Goal: Find specific page/section: Find specific page/section

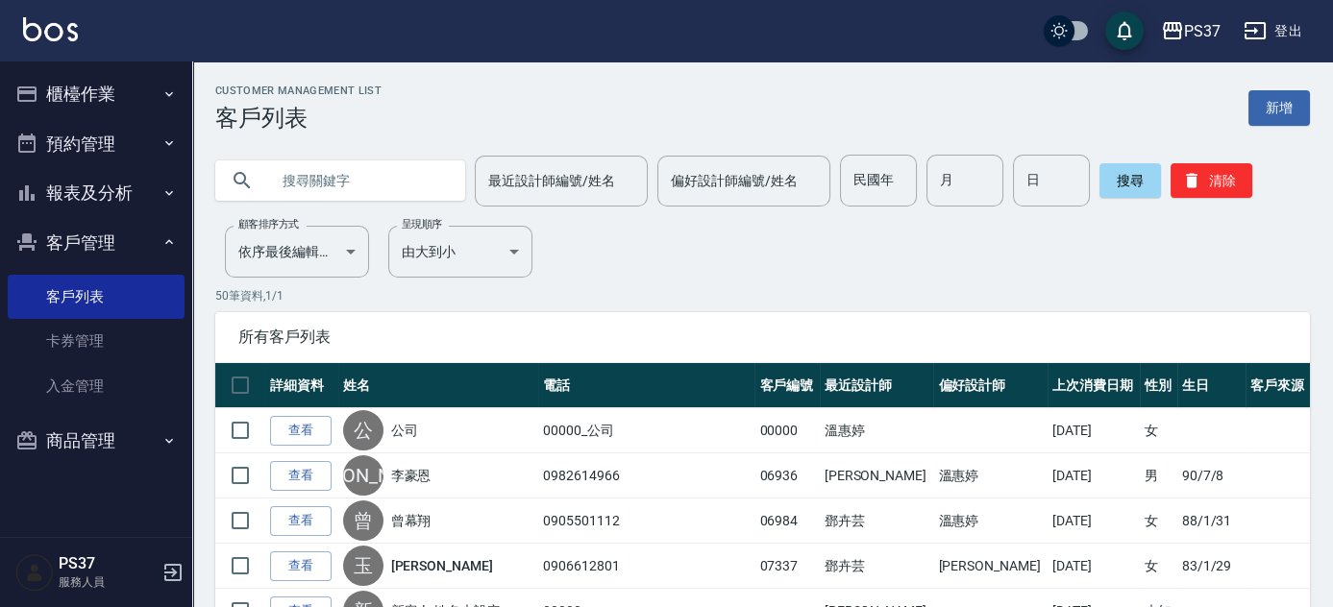
click at [165, 181] on button "報表及分析" at bounding box center [96, 193] width 177 height 50
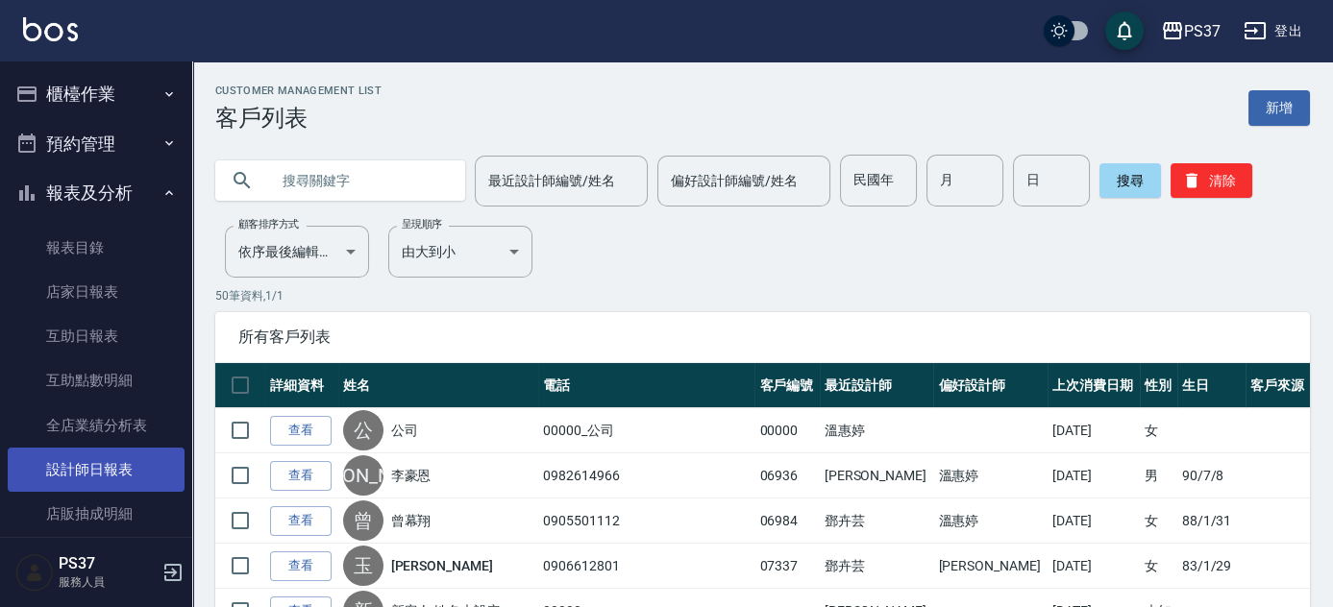
click at [129, 457] on link "設計師日報表" at bounding box center [96, 470] width 177 height 44
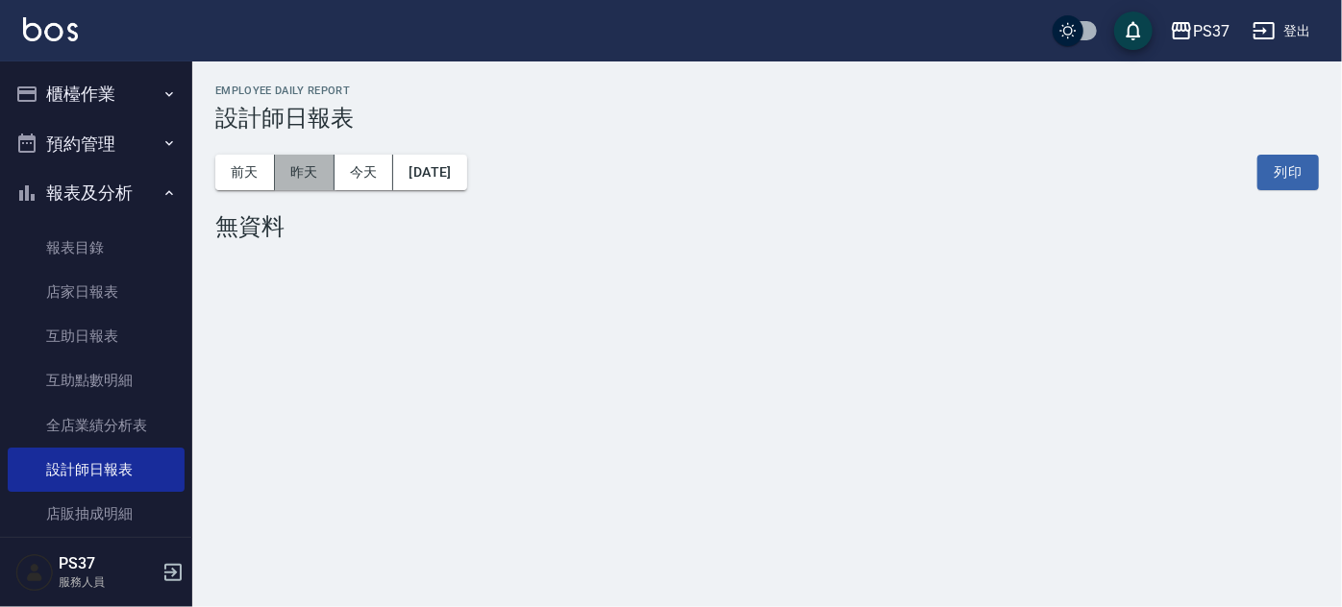
click at [288, 164] on button "昨天" at bounding box center [305, 173] width 60 height 36
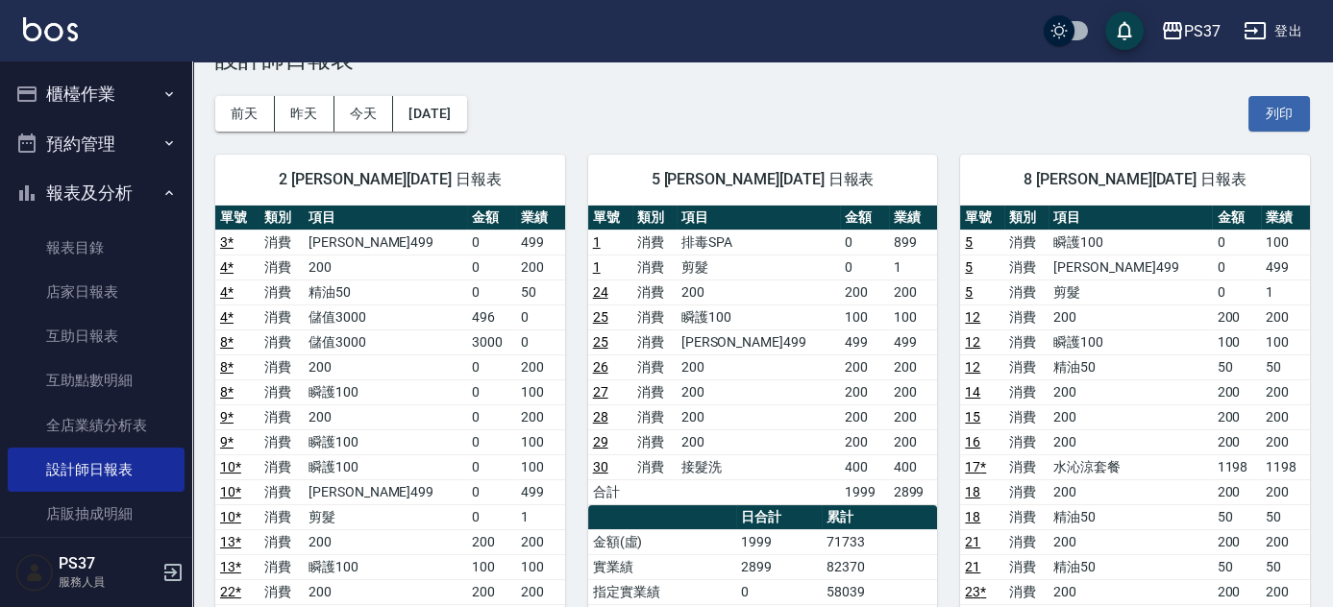
scroll to position [87, 0]
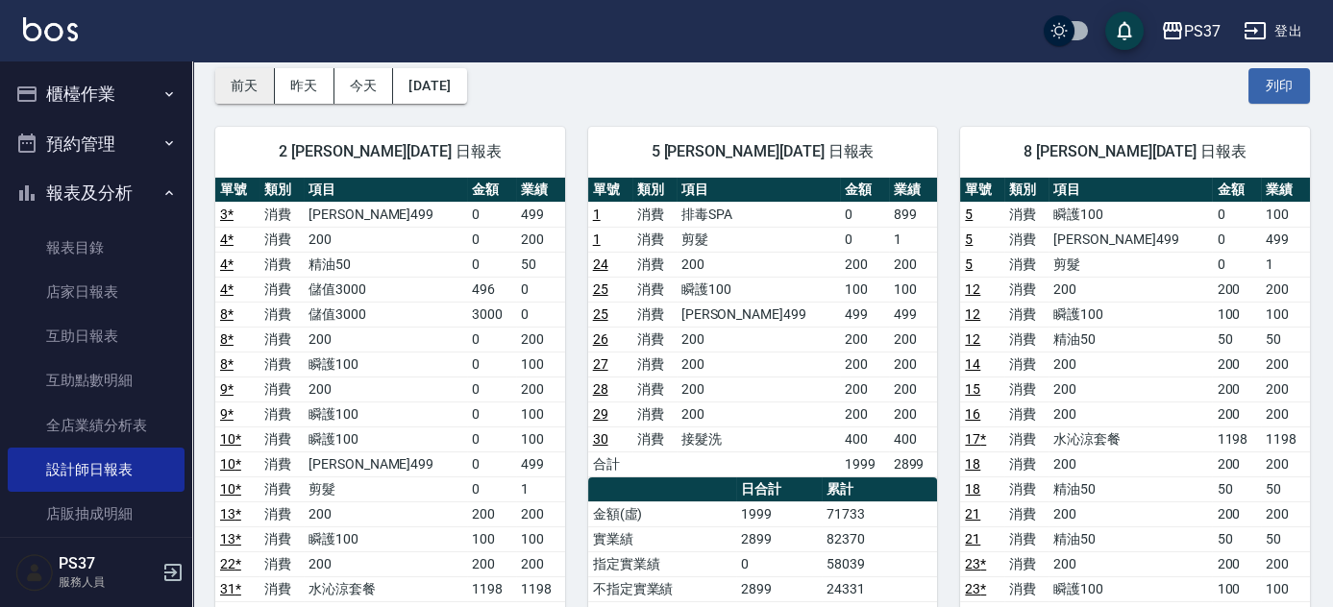
click at [237, 77] on button "前天" at bounding box center [245, 86] width 60 height 36
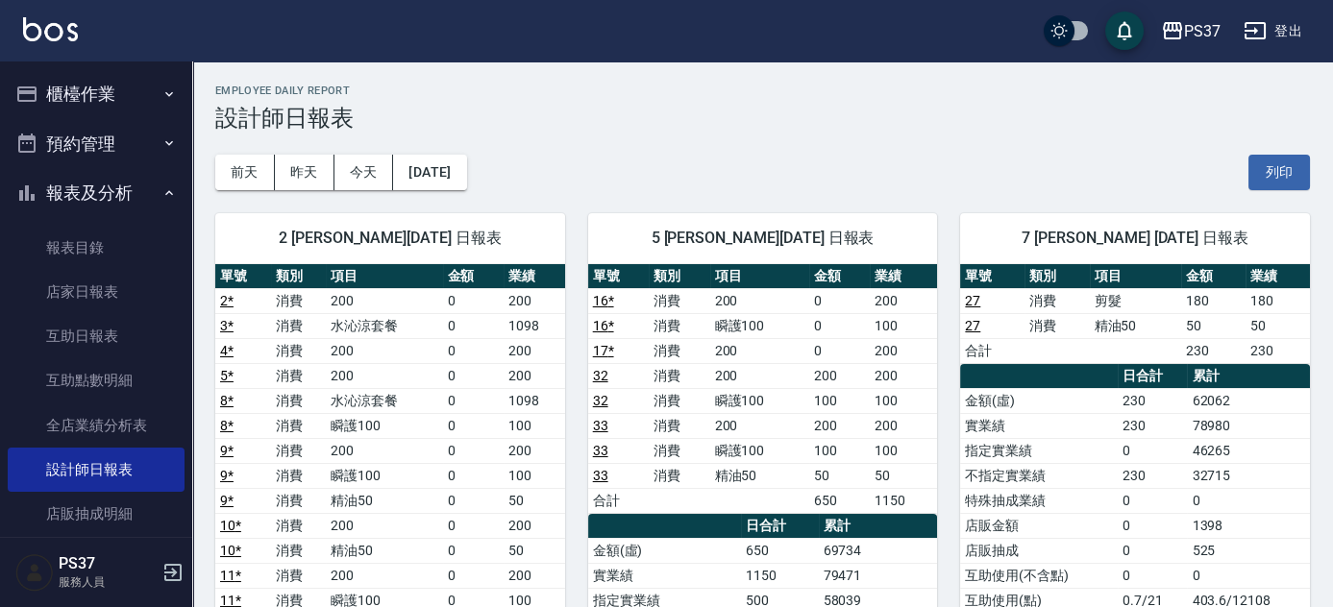
scroll to position [87, 0]
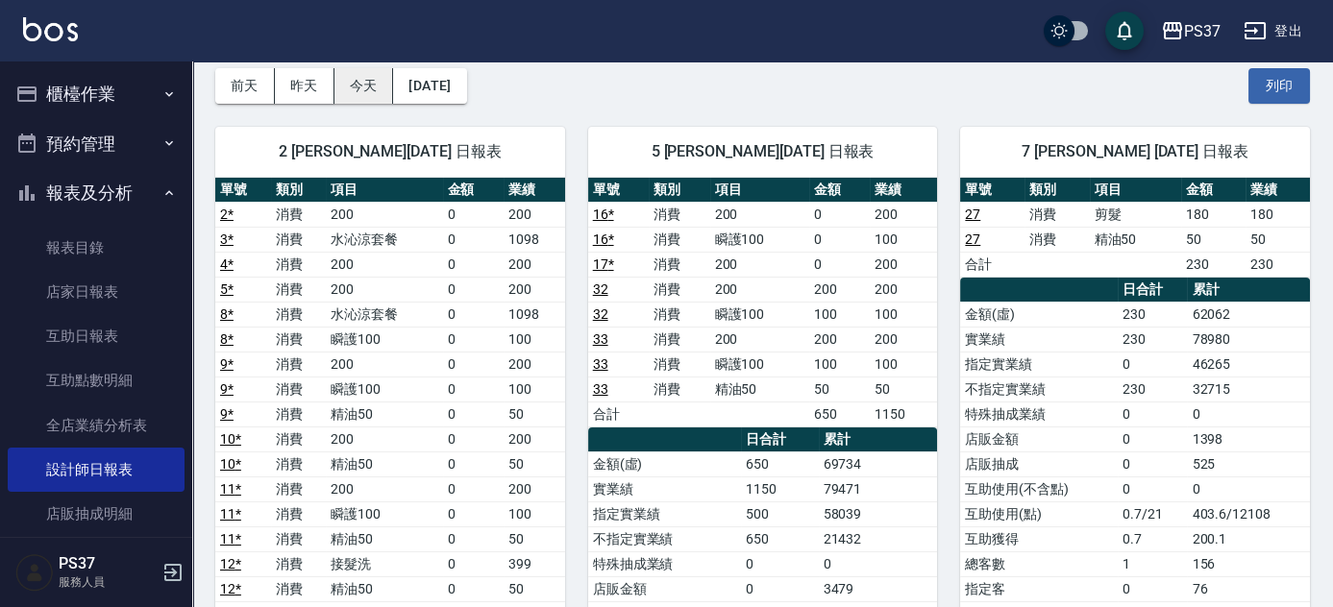
click at [362, 90] on button "今天" at bounding box center [364, 86] width 60 height 36
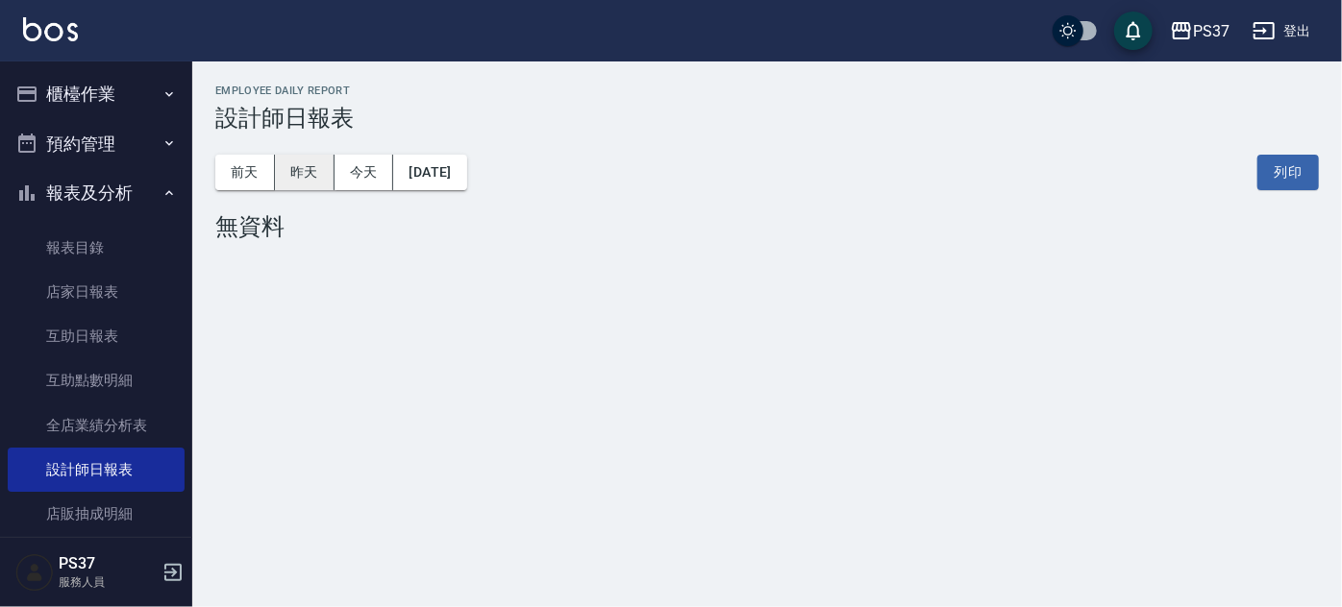
click at [292, 162] on button "昨天" at bounding box center [305, 173] width 60 height 36
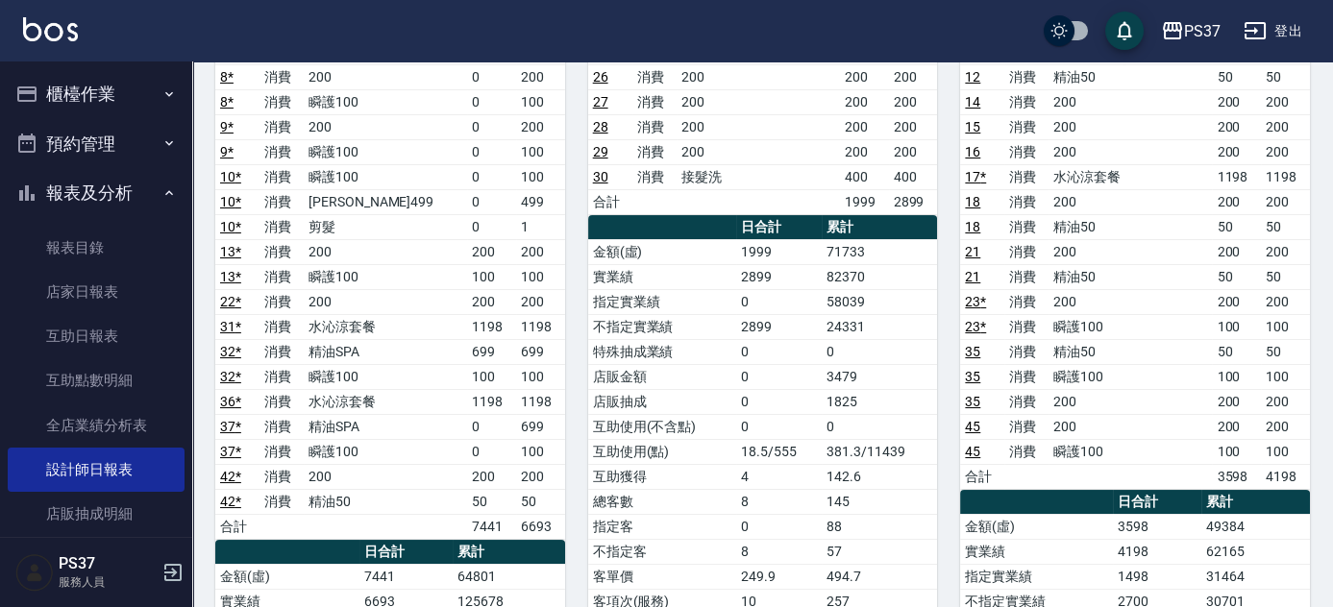
scroll to position [87, 0]
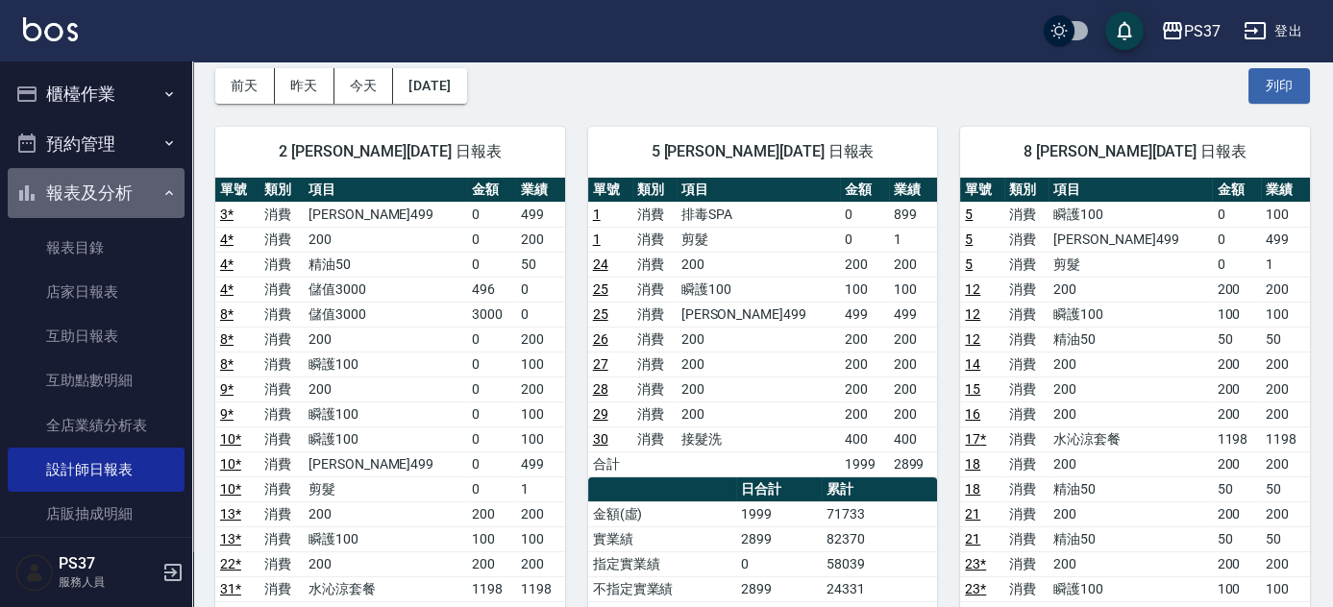
click at [161, 188] on icon "button" at bounding box center [168, 192] width 15 height 15
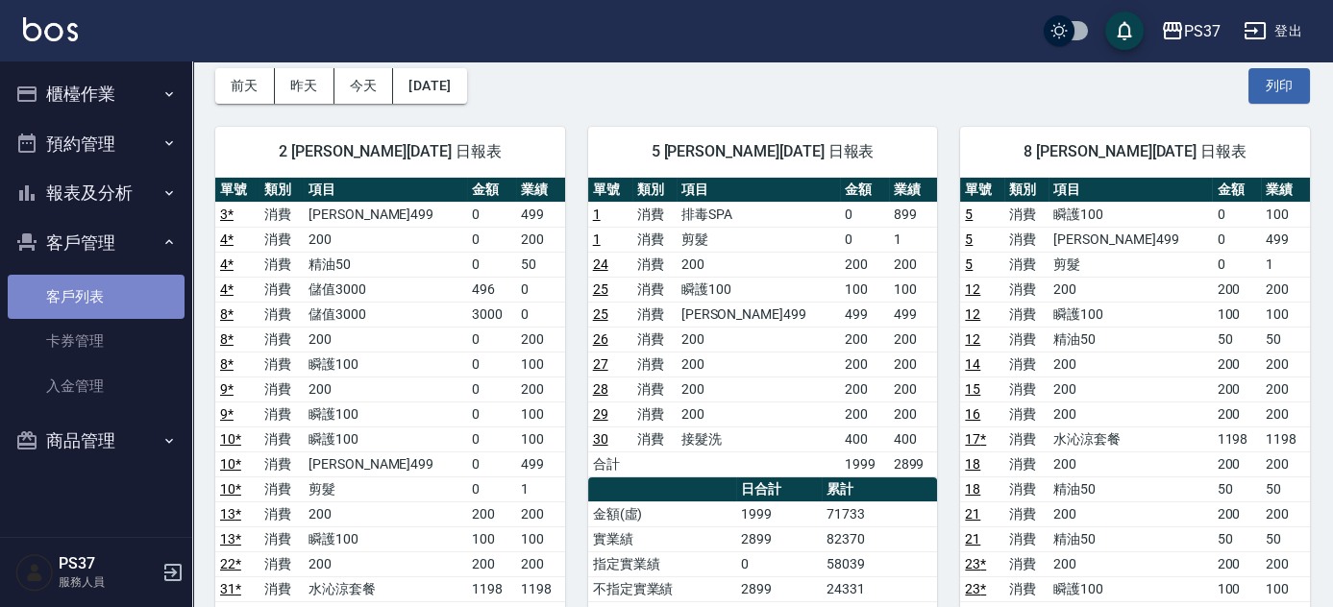
click at [142, 281] on link "客戶列表" at bounding box center [96, 297] width 177 height 44
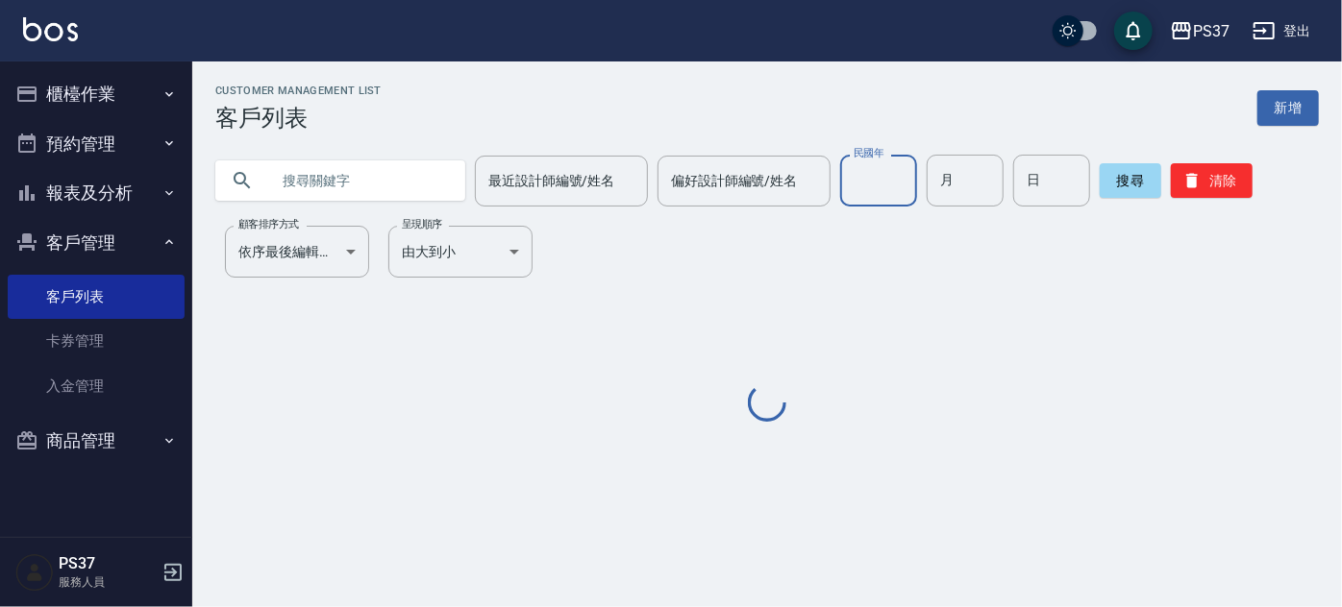
click at [879, 185] on input "民國年" at bounding box center [878, 181] width 77 height 52
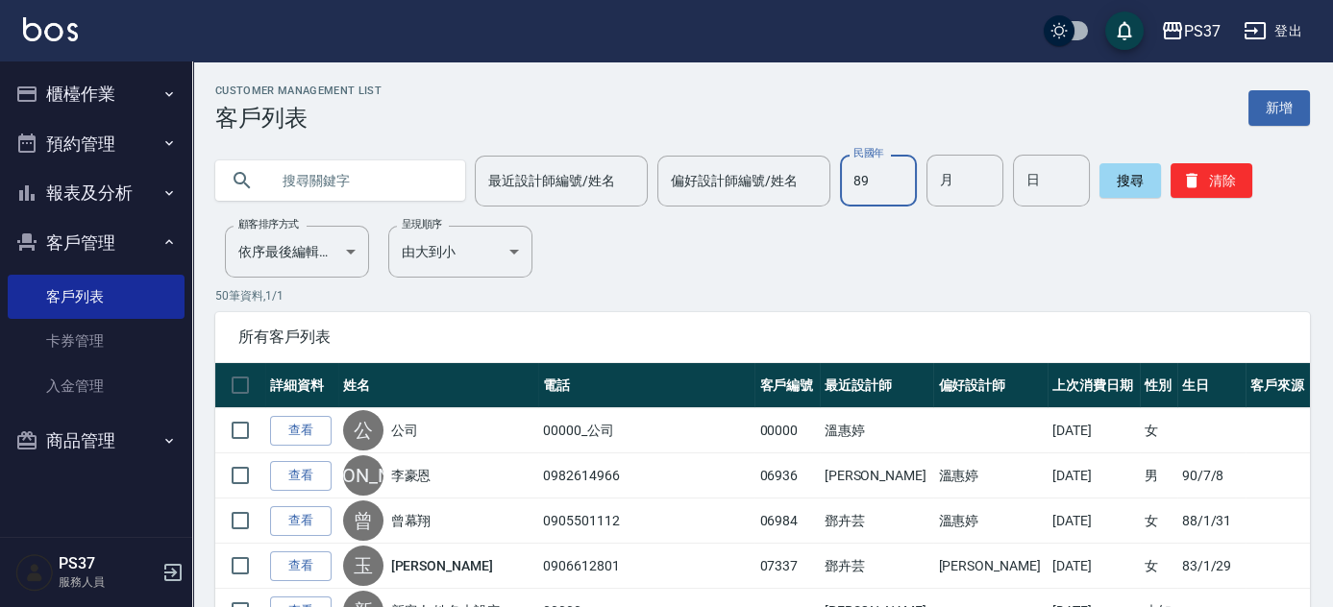
type input "89"
type input "06"
type input "10"
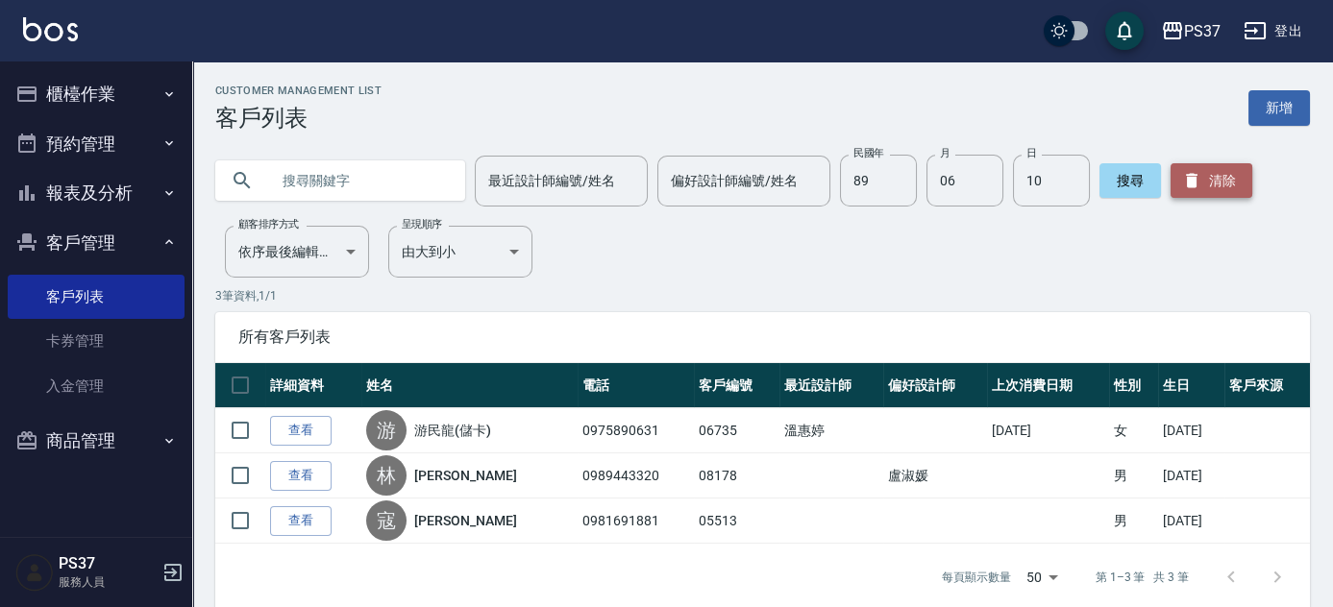
click at [1194, 183] on icon "button" at bounding box center [1191, 180] width 19 height 19
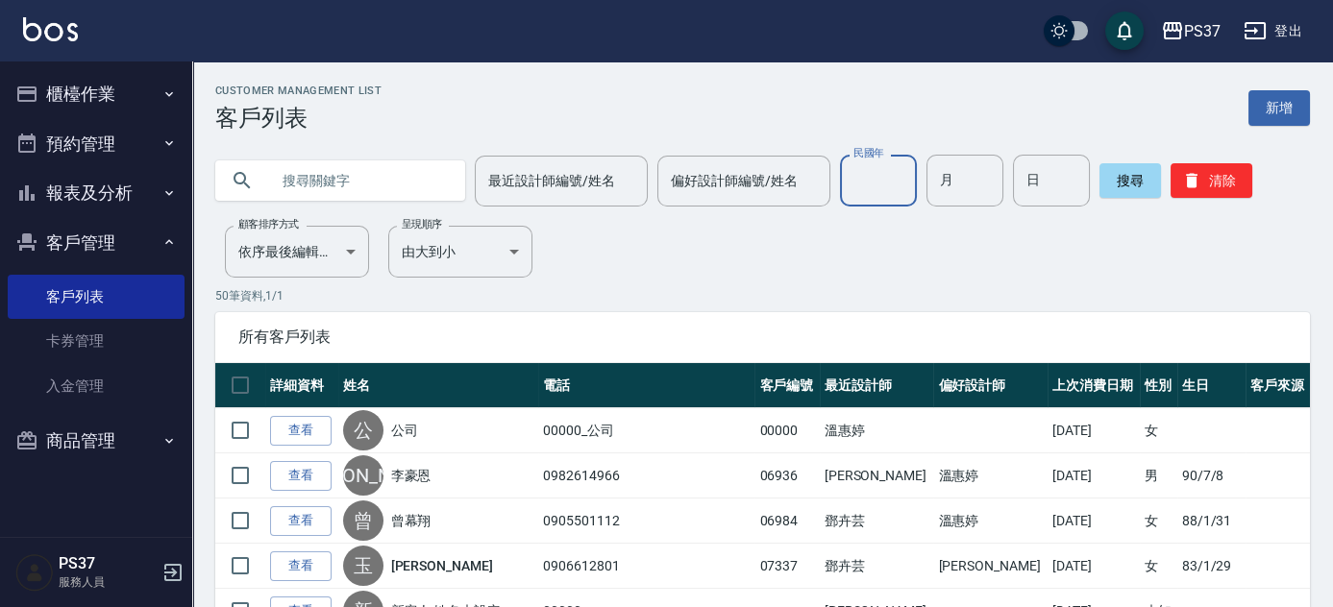
click at [867, 189] on input "民國年" at bounding box center [878, 181] width 77 height 52
type input "87"
type input "04"
type input "26"
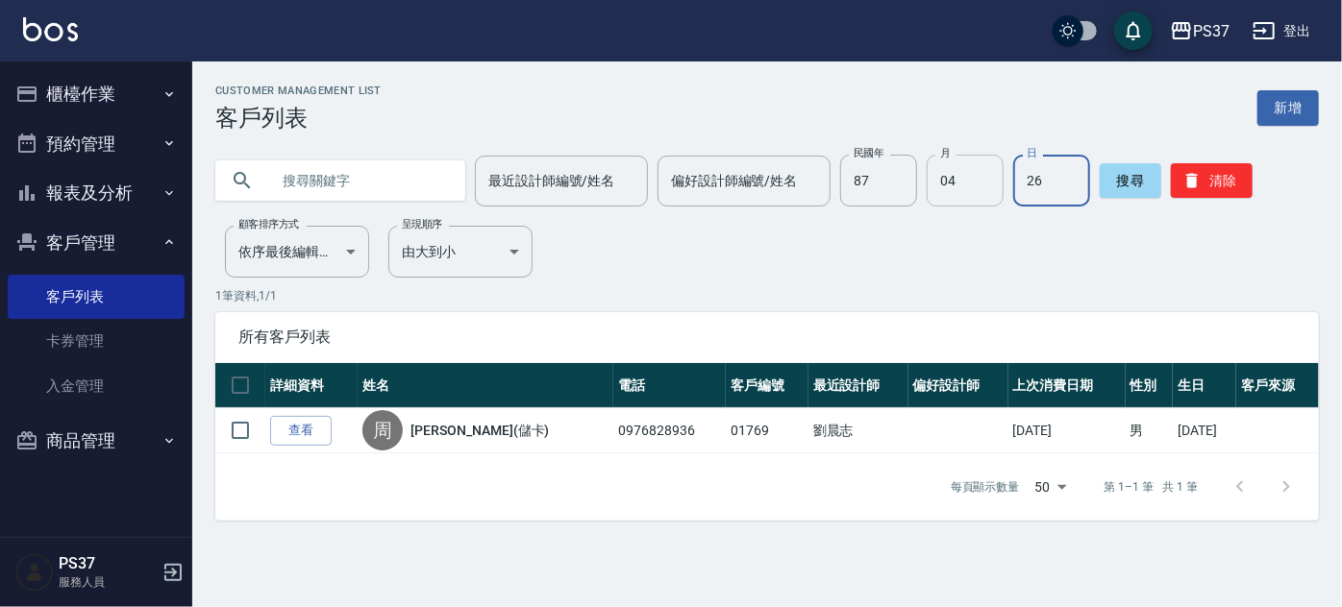
click at [957, 186] on input "04" at bounding box center [965, 181] width 77 height 52
type input "1"
type input "10"
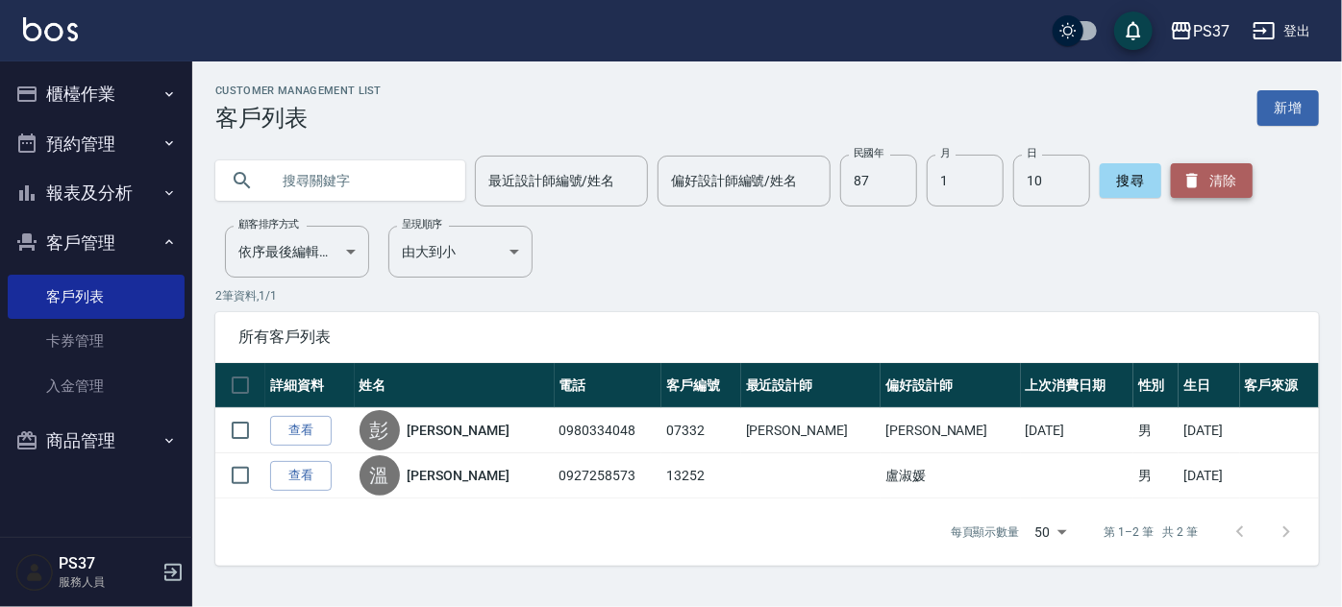
click at [1224, 176] on button "清除" at bounding box center [1212, 180] width 82 height 35
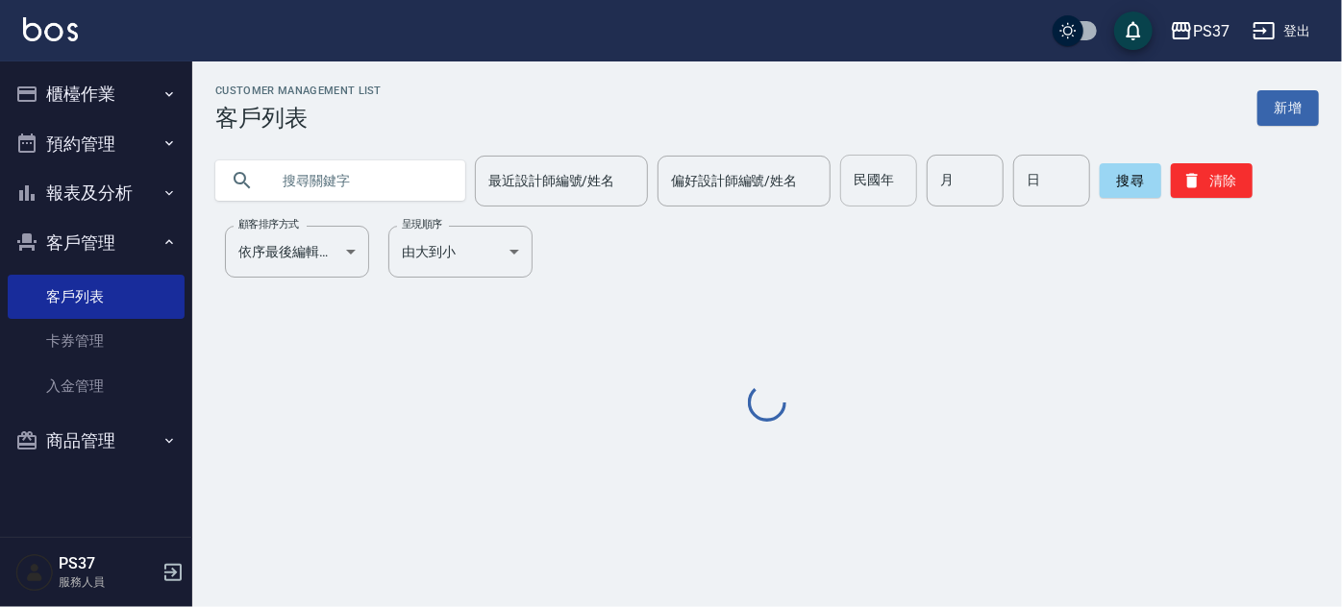
click at [874, 188] on input "民國年" at bounding box center [878, 181] width 77 height 52
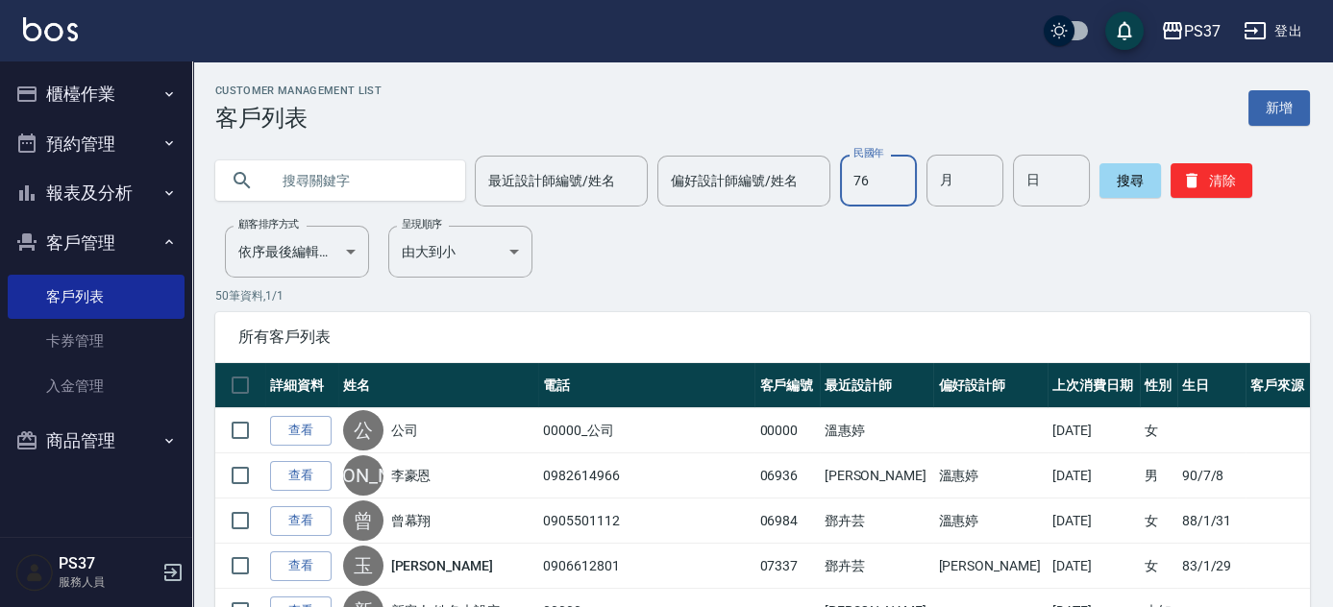
type input "76"
type input "09"
type input "07"
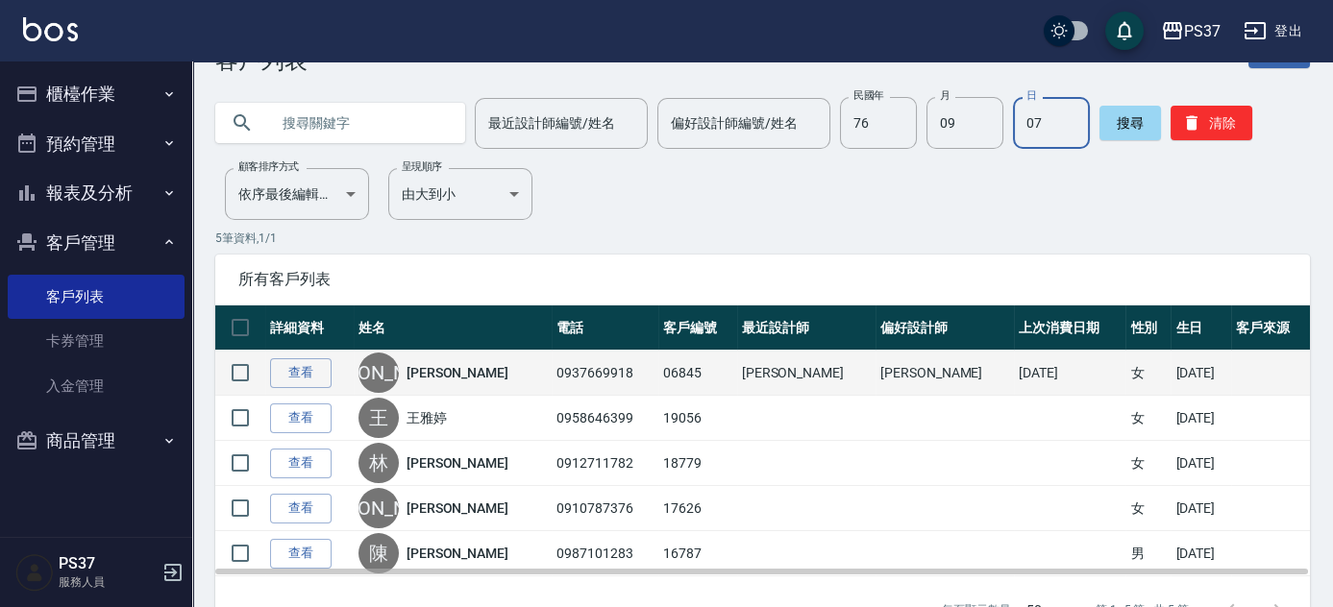
scroll to position [87, 0]
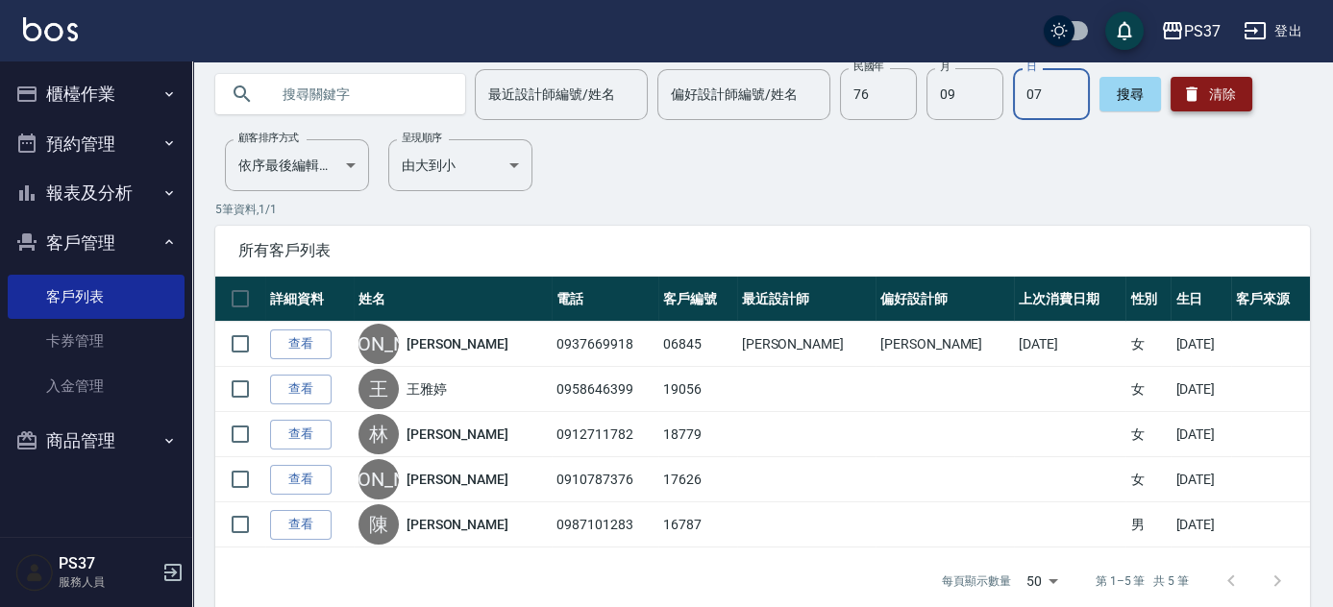
click at [1201, 94] on button "清除" at bounding box center [1212, 94] width 82 height 35
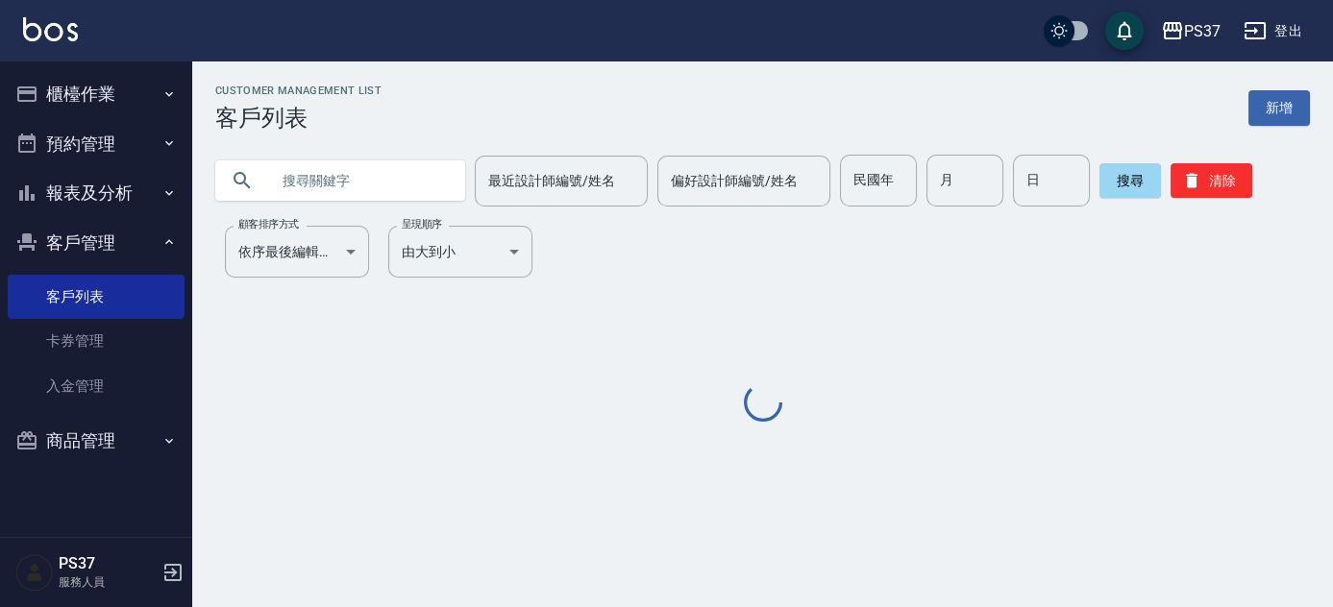
scroll to position [0, 0]
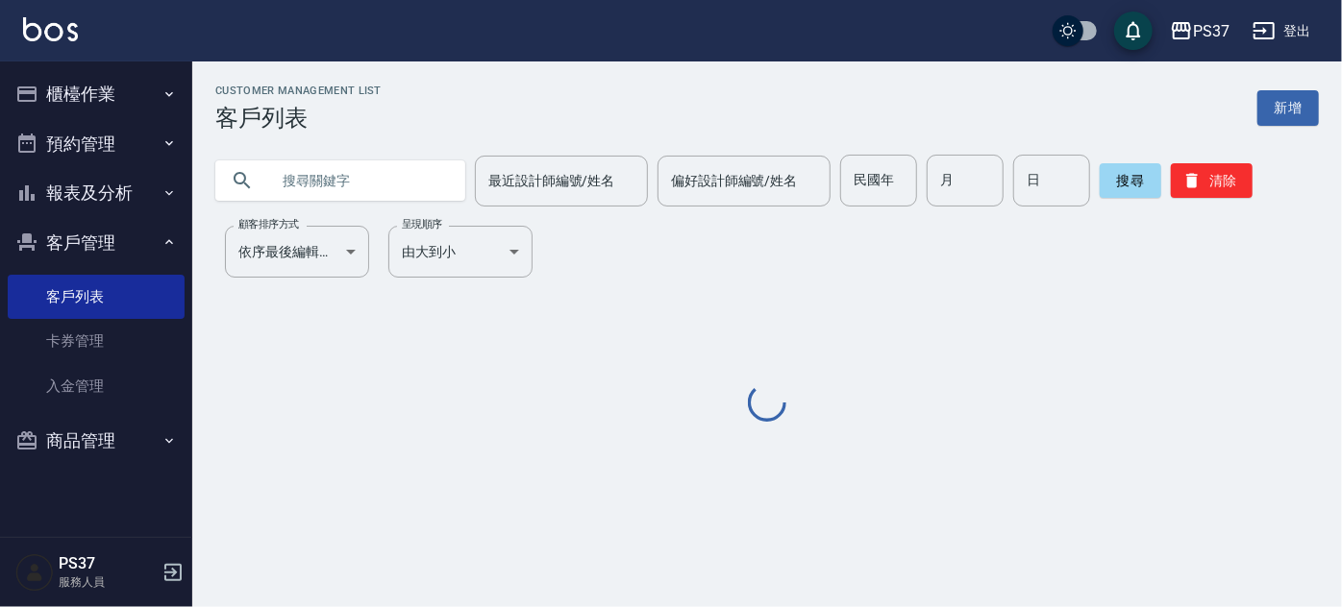
click at [428, 351] on div "Customer Management List 客戶列表 新增 最近設計師編號/姓名 最近設計師編號/姓名 偏好設計師編號/姓名 偏好設計師編號/姓名 民國…" at bounding box center [767, 255] width 1150 height 341
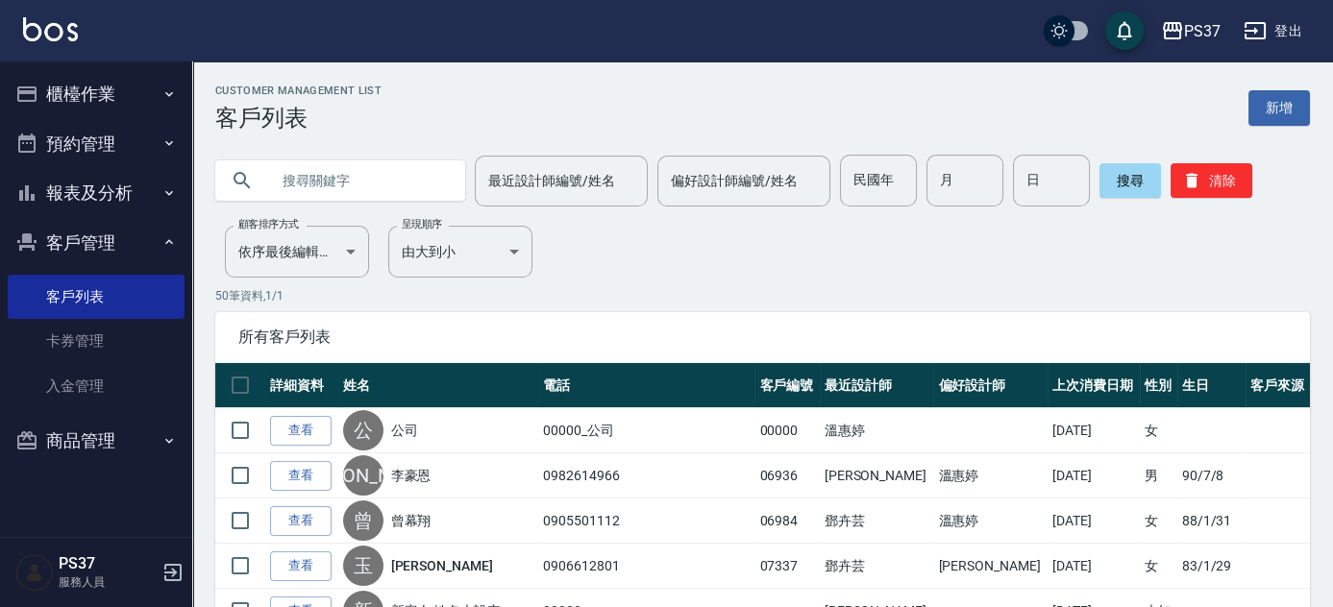
click at [61, 247] on button "客戶管理" at bounding box center [96, 243] width 177 height 50
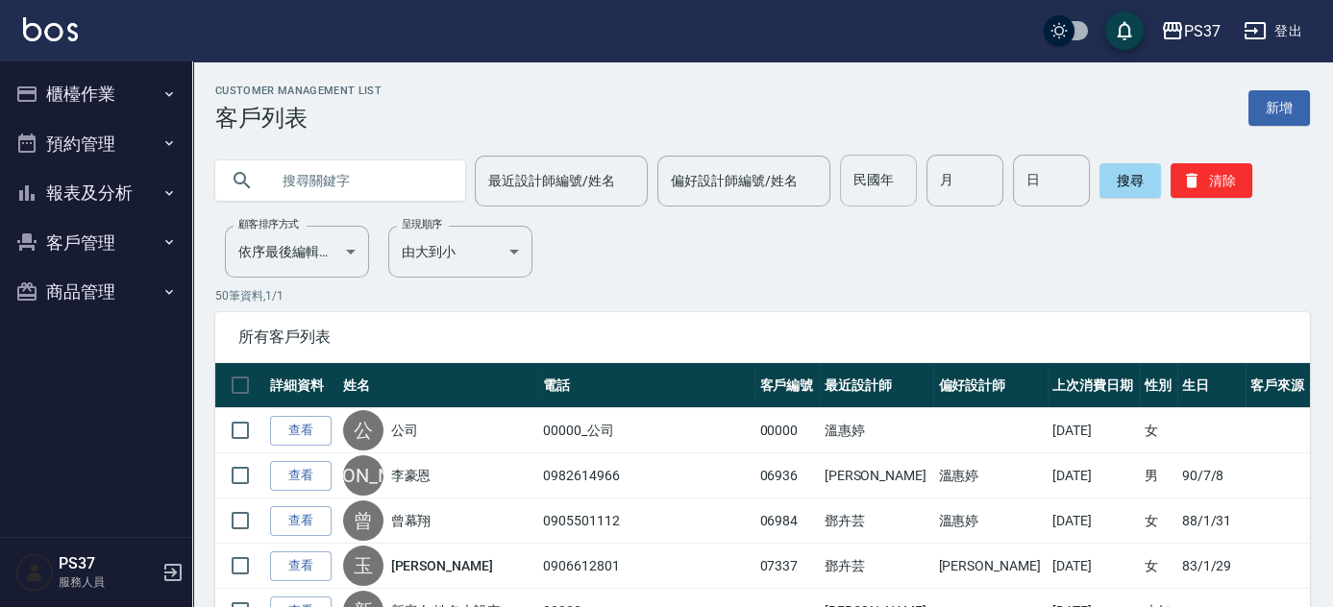
click at [878, 201] on input "民國年" at bounding box center [878, 181] width 77 height 52
click at [874, 188] on input "民國年" at bounding box center [878, 181] width 77 height 52
type input "82"
type input "10"
type input "22"
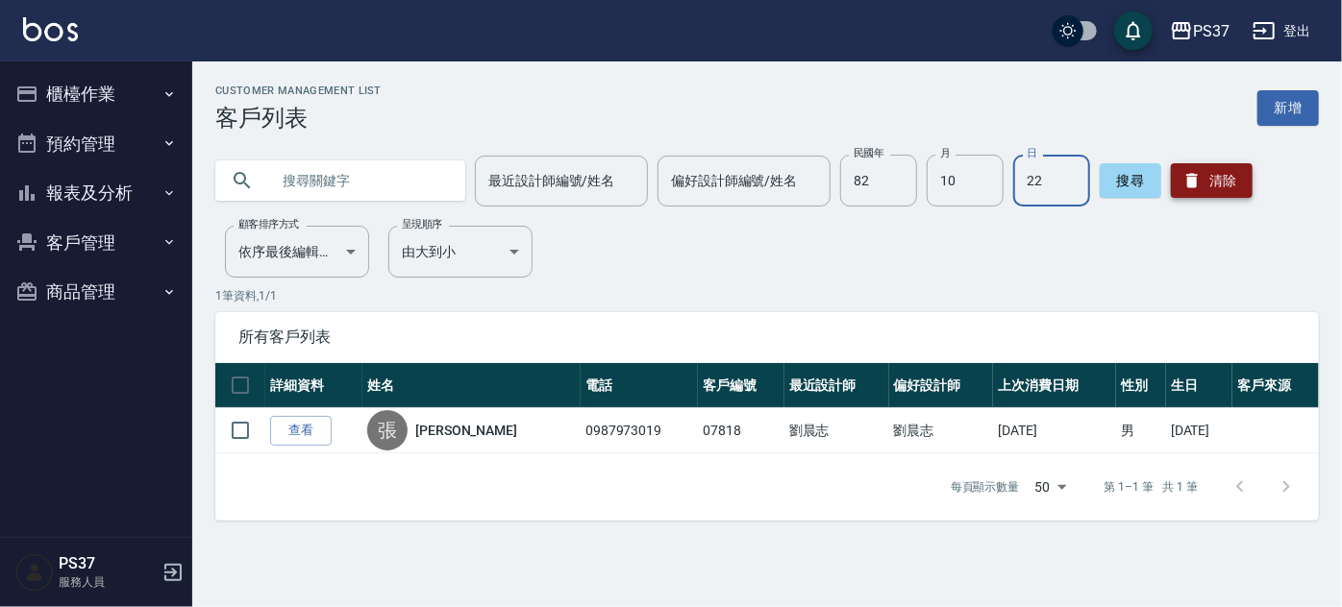
drag, startPoint x: 1219, startPoint y: 175, endPoint x: 1204, endPoint y: 178, distance: 14.7
click at [1219, 175] on button "清除" at bounding box center [1212, 180] width 82 height 35
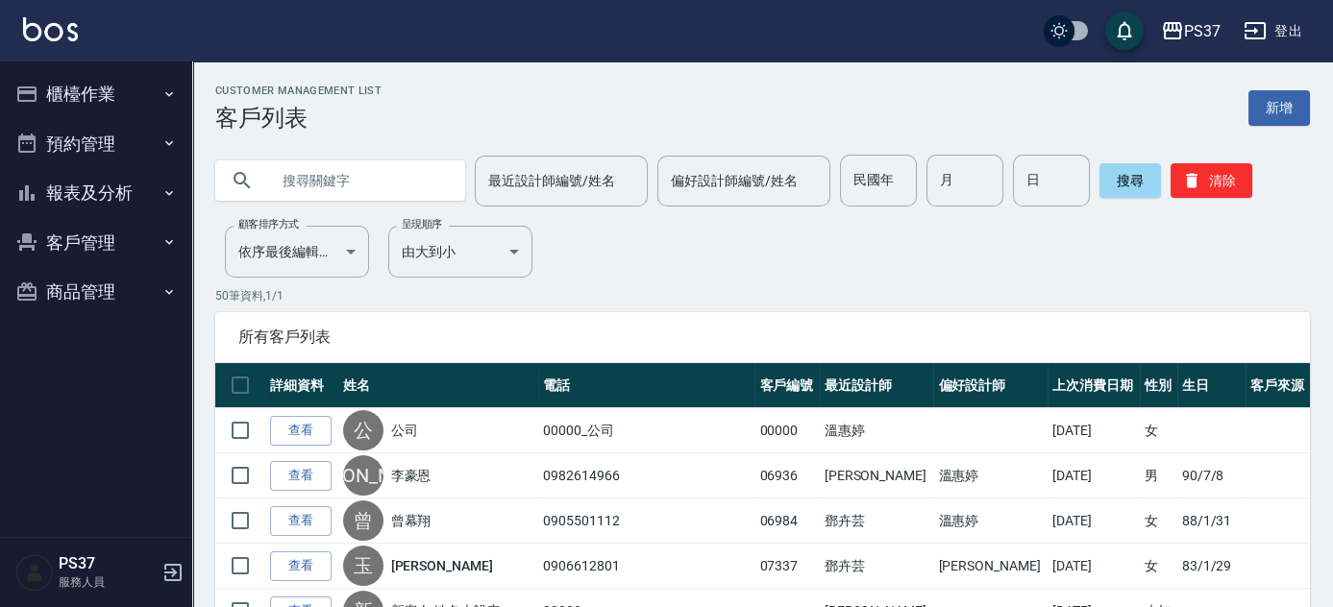
click at [391, 181] on input "text" at bounding box center [359, 181] width 181 height 52
type input "0"
click at [869, 171] on input "民國年" at bounding box center [878, 181] width 77 height 52
type input "75"
type input "3"
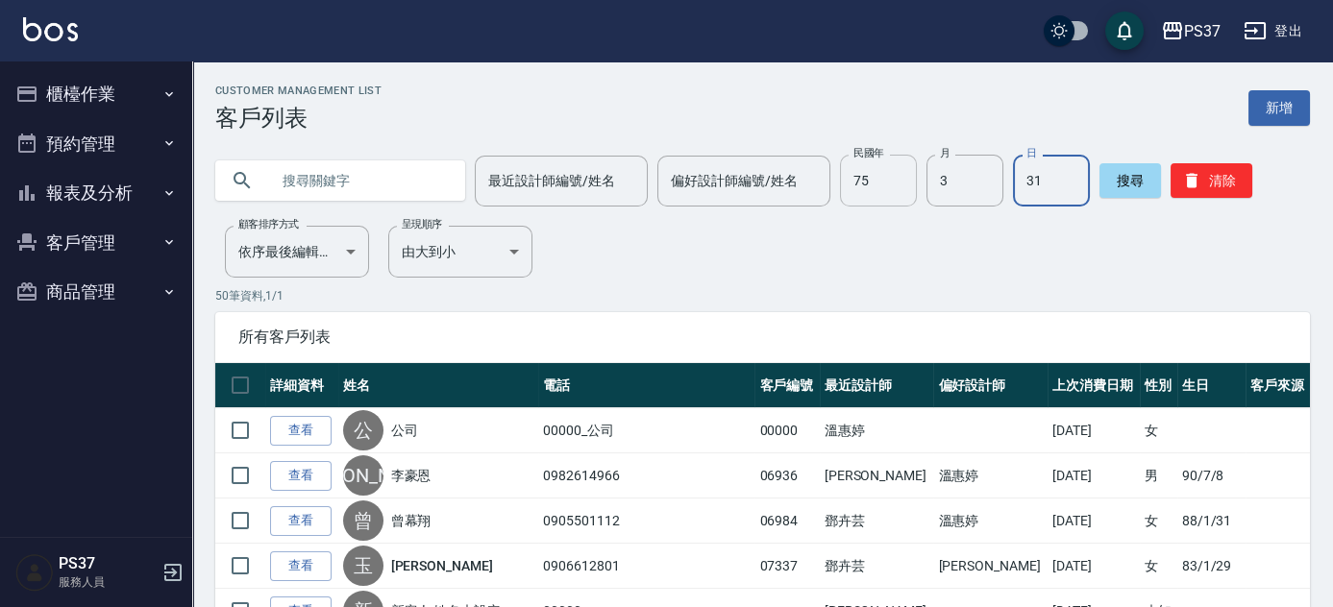
type input "31"
